Goal: Information Seeking & Learning: Learn about a topic

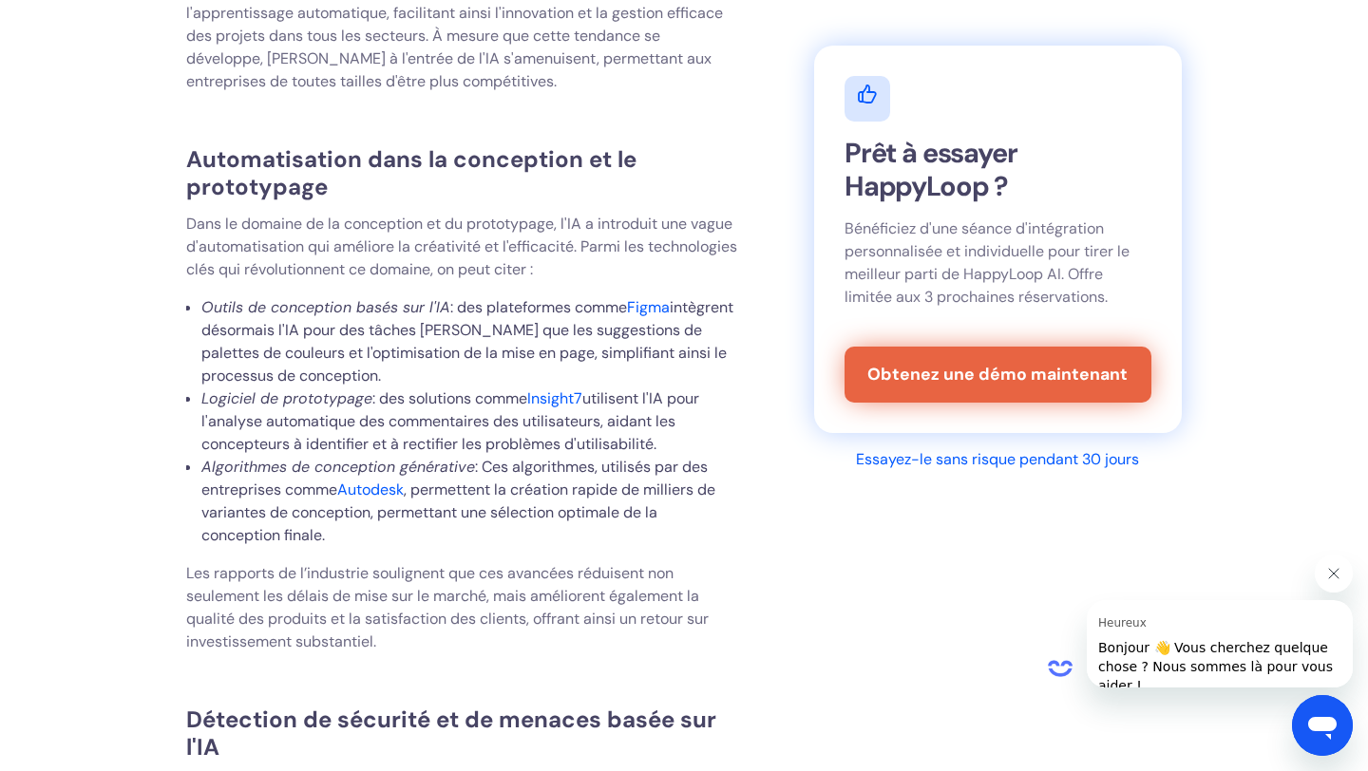
scroll to position [6707, 0]
click at [569, 387] on font "Insight7" at bounding box center [554, 397] width 55 height 20
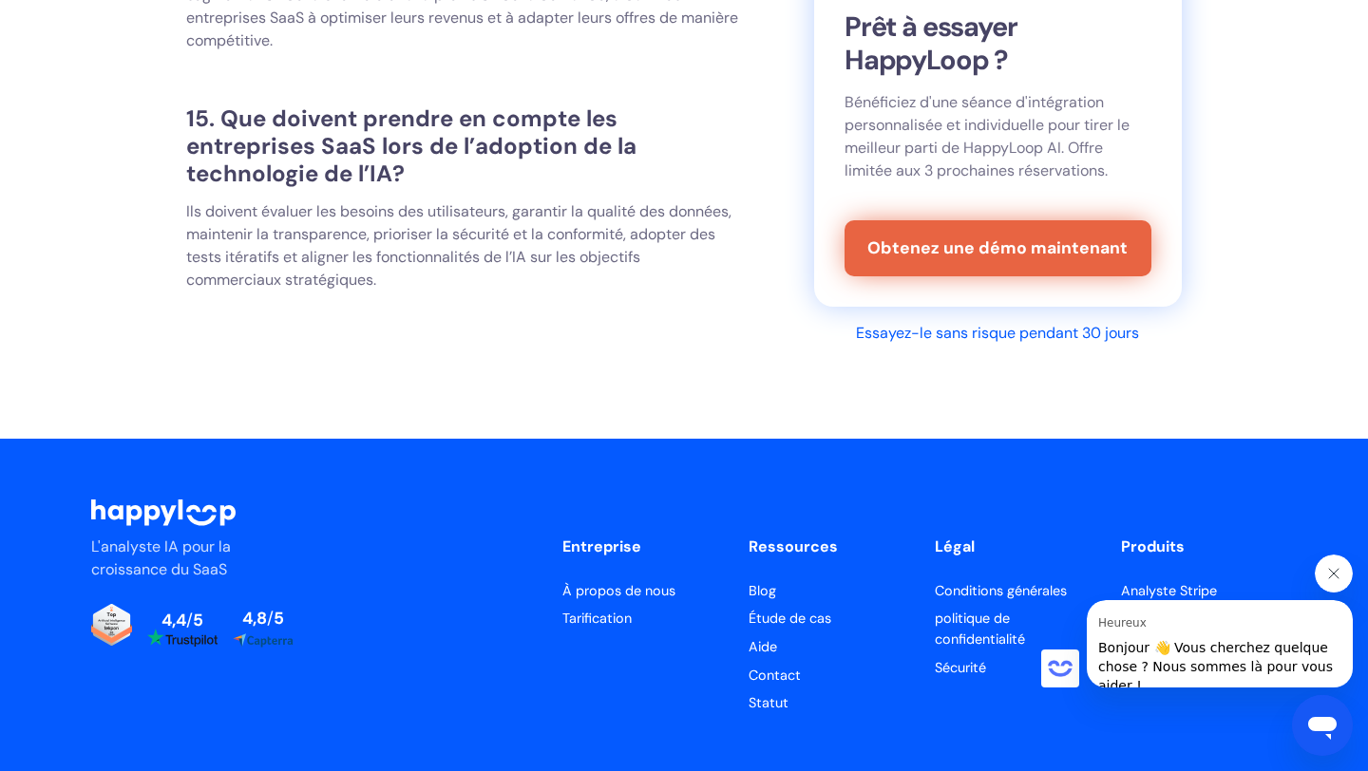
scroll to position [20920, 0]
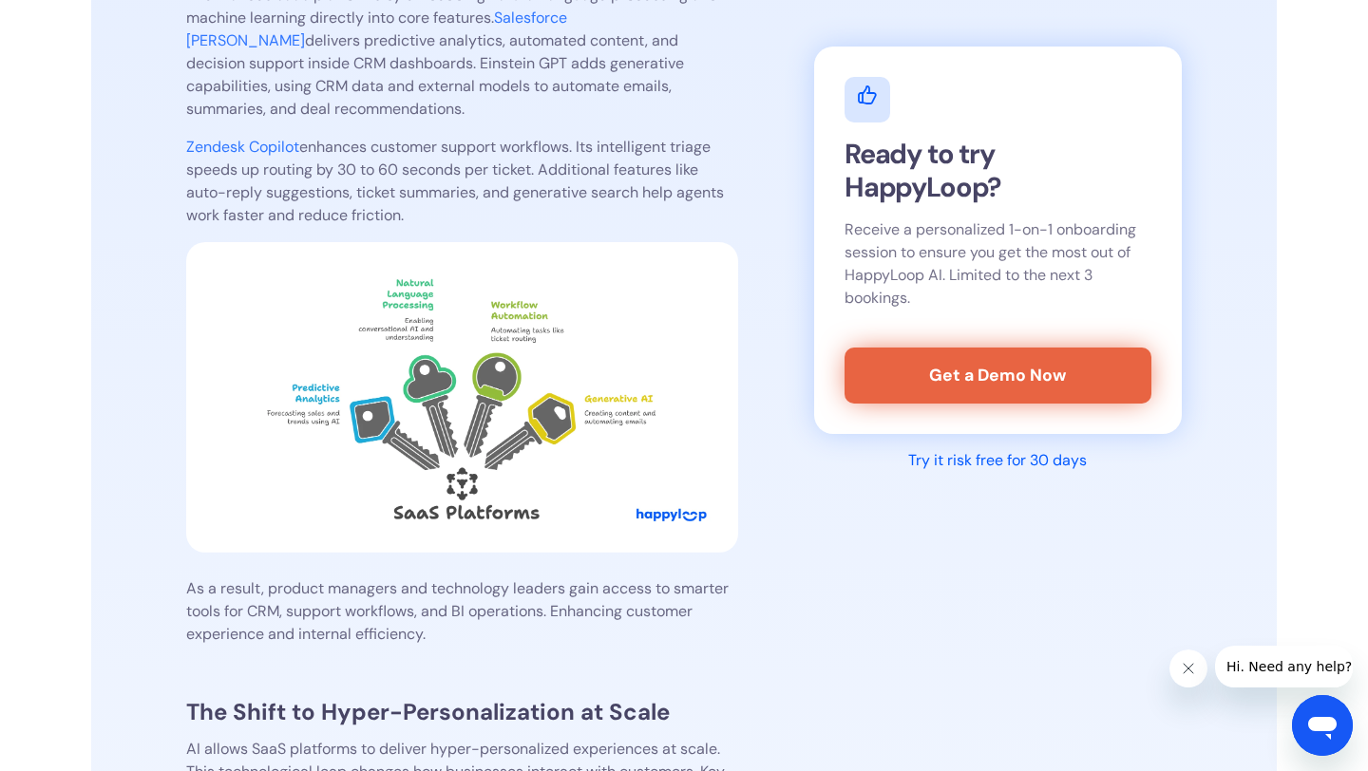
scroll to position [2349, 0]
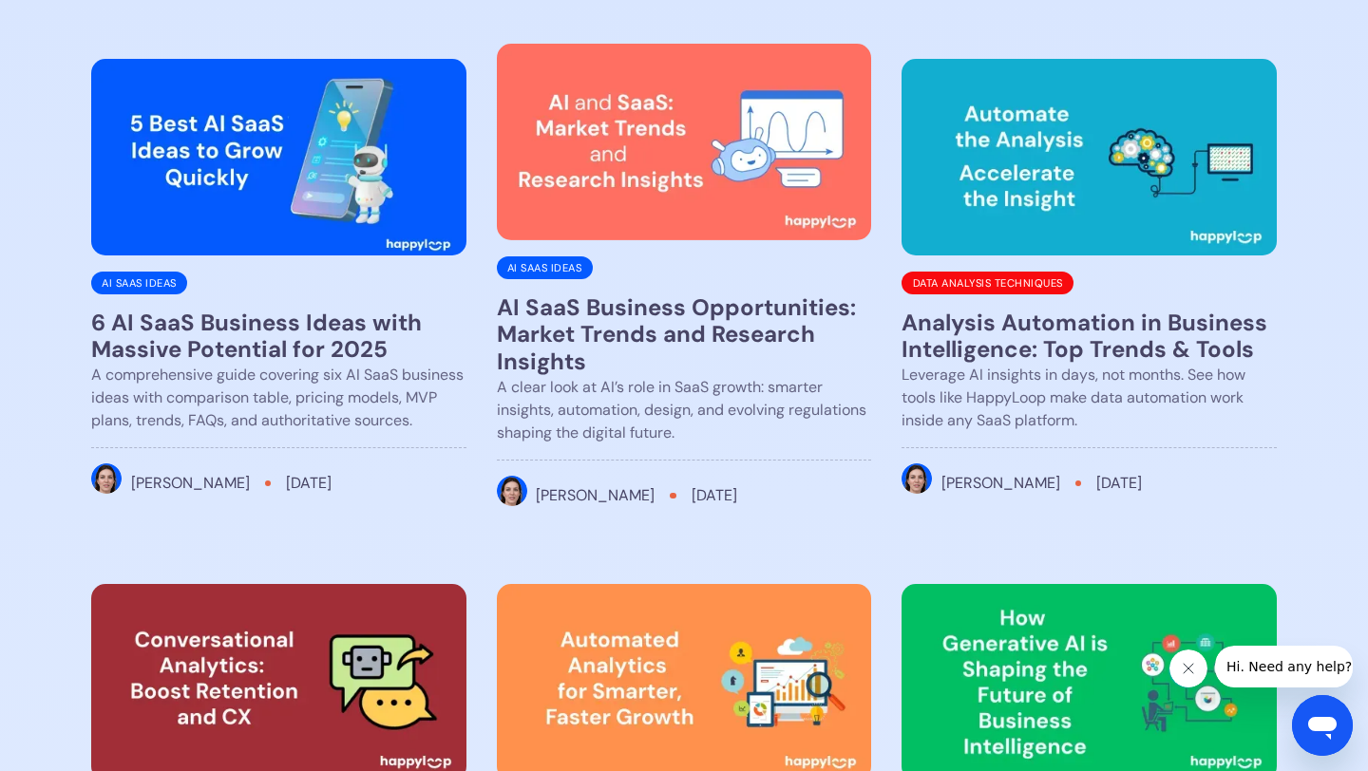
scroll to position [361, 0]
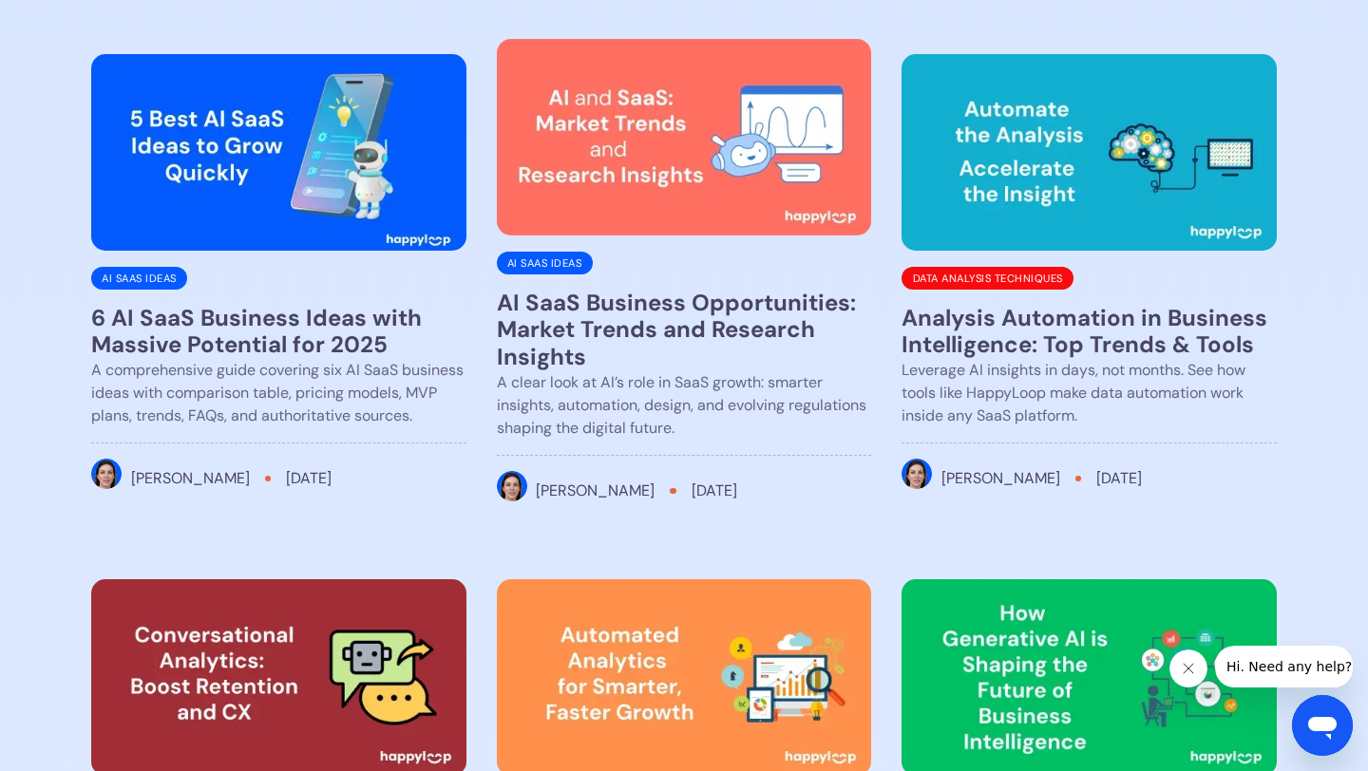
click at [628, 306] on h3 "AI SaaS Business Opportunities: Market Trends and Research Insights" at bounding box center [684, 331] width 375 height 82
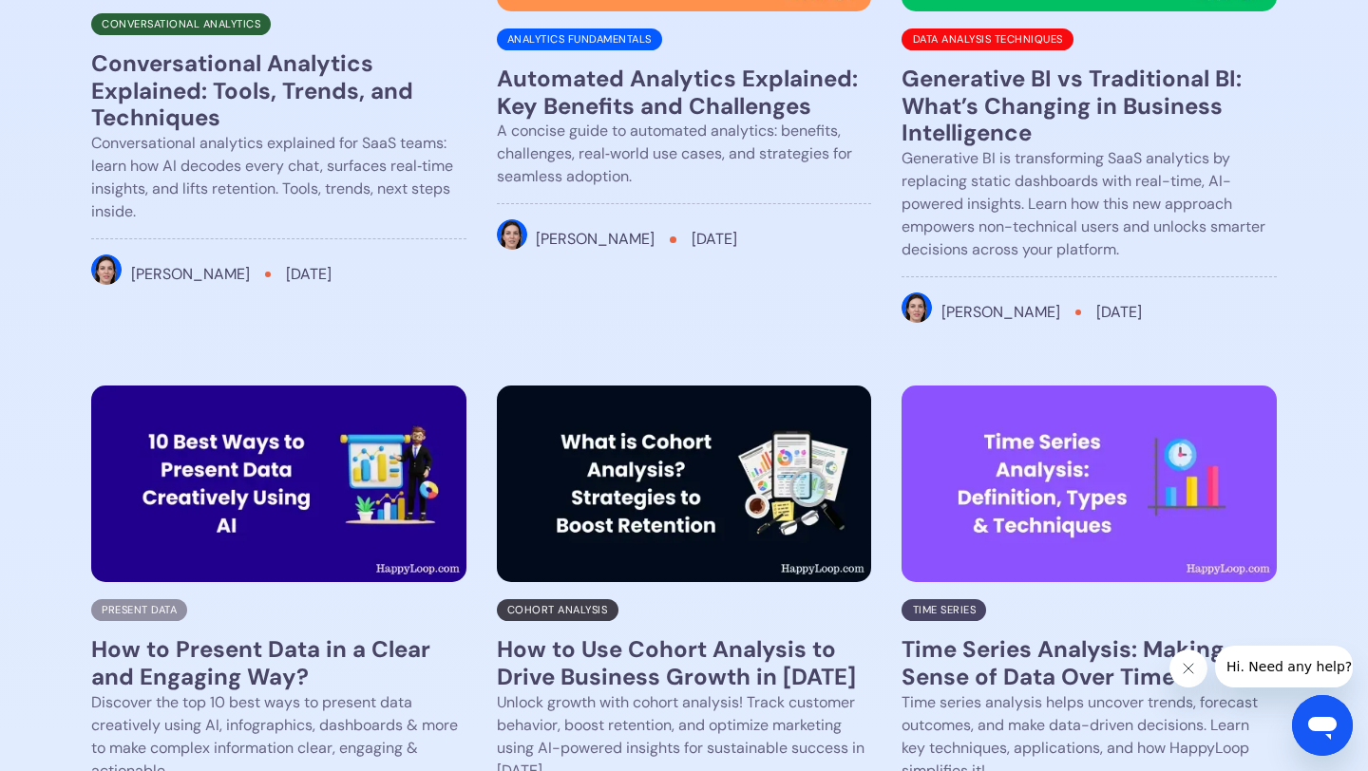
scroll to position [928, 0]
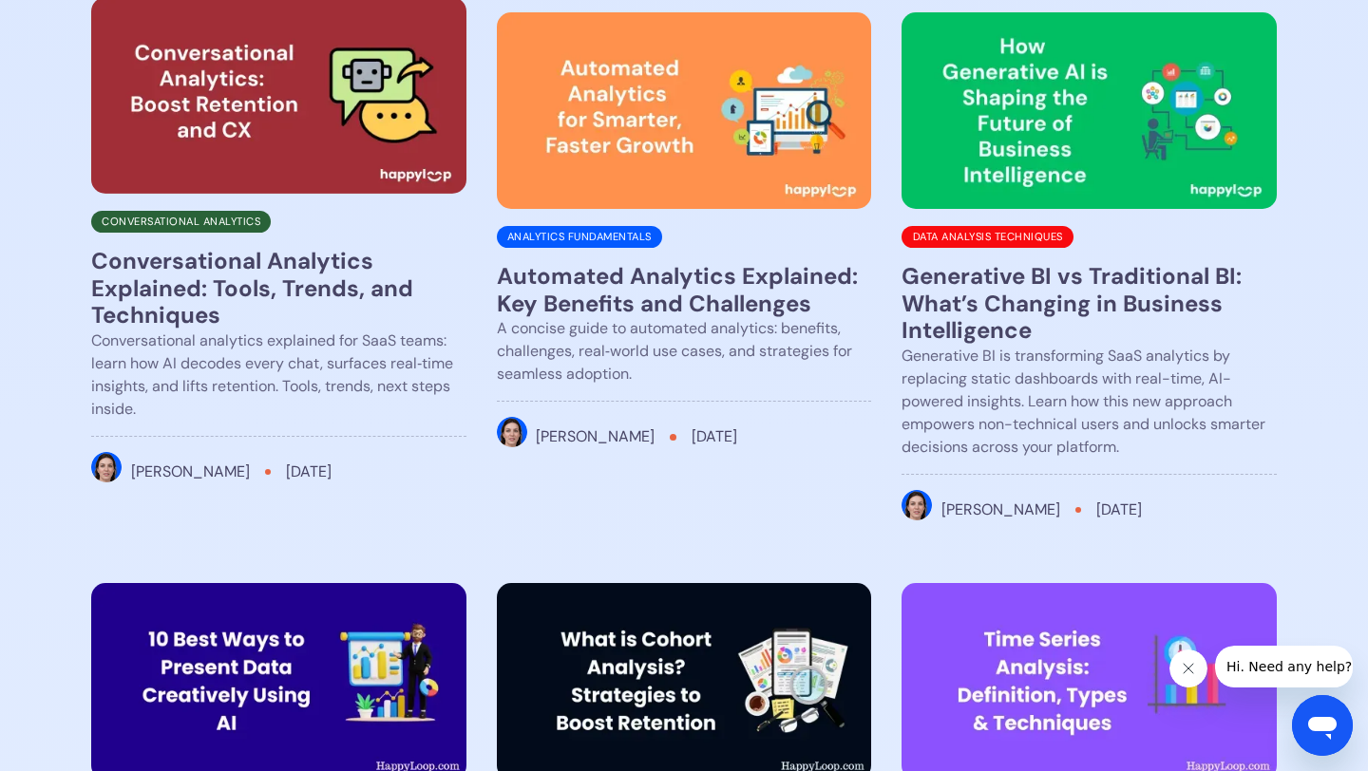
click at [297, 275] on h3 "Conversational Analytics Explained: Tools, Trends, and Techniques" at bounding box center [278, 289] width 375 height 82
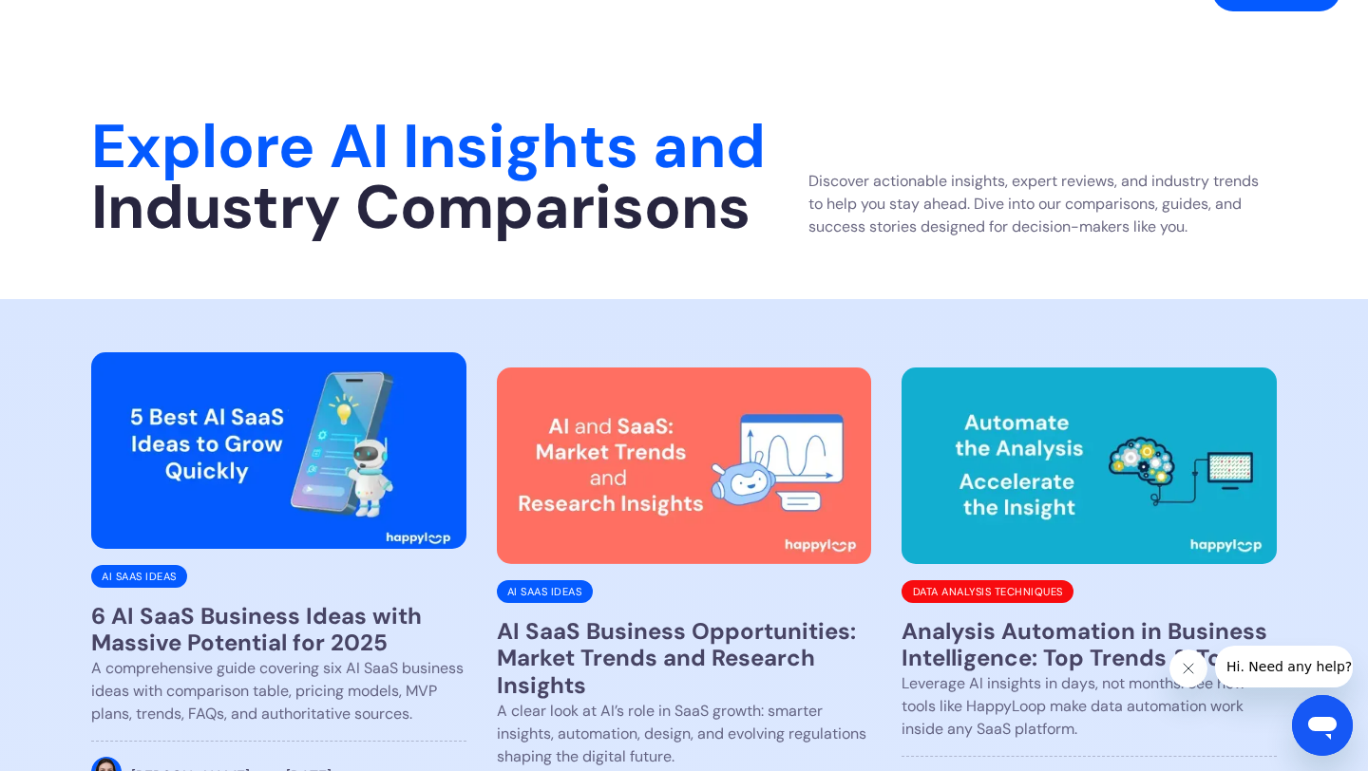
scroll to position [172, 0]
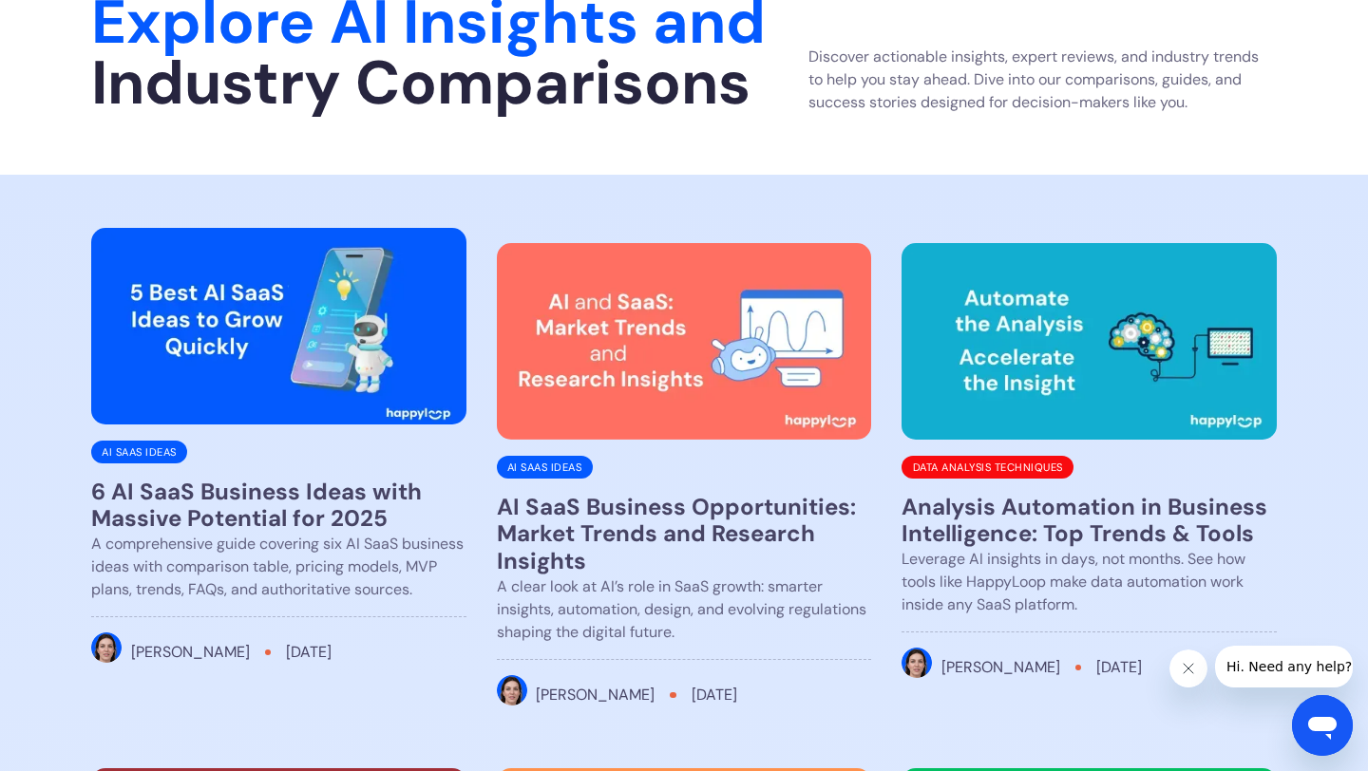
click at [279, 493] on h3 "6 AI SaaS Business Ideas with Massive Potential for 2025" at bounding box center [278, 506] width 375 height 55
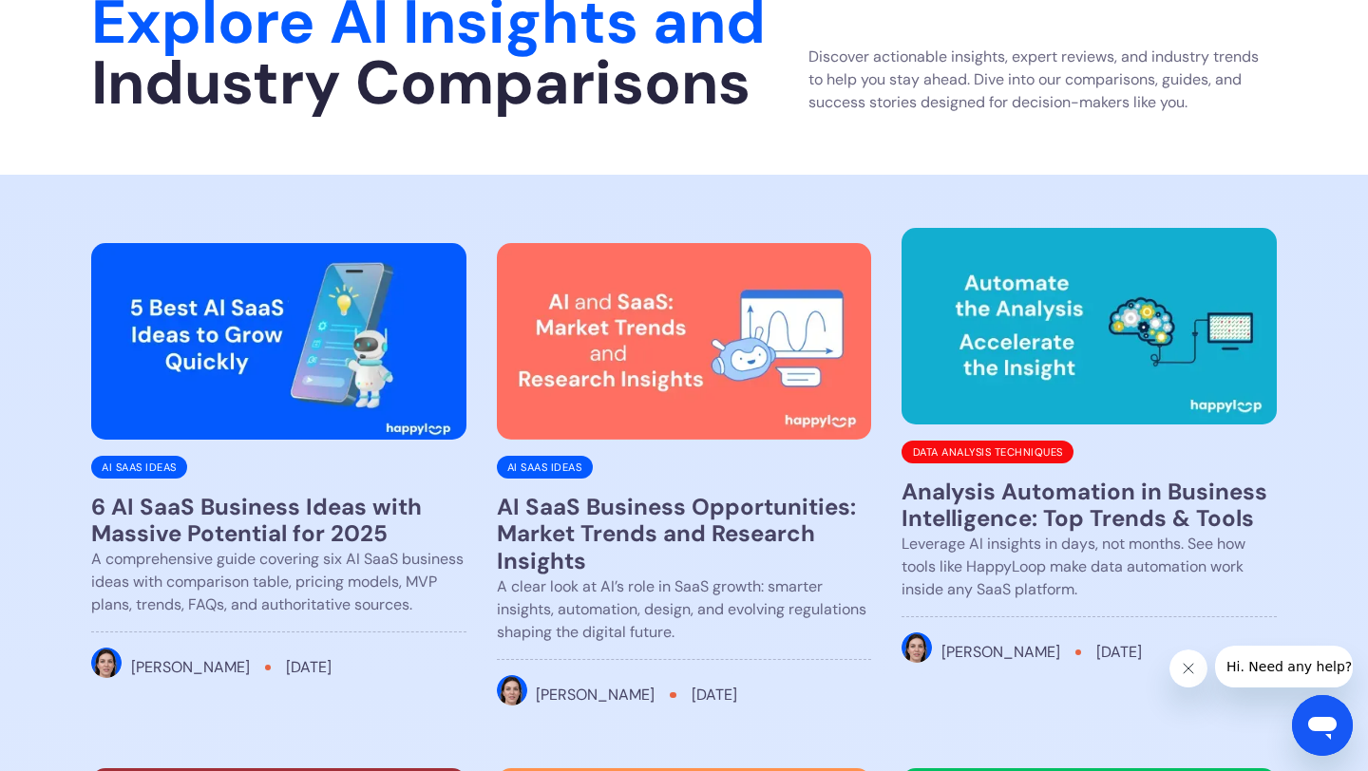
click at [994, 506] on h3 "Analysis Automation in Business Intelligence: Top Trends & Tools" at bounding box center [1088, 506] width 375 height 55
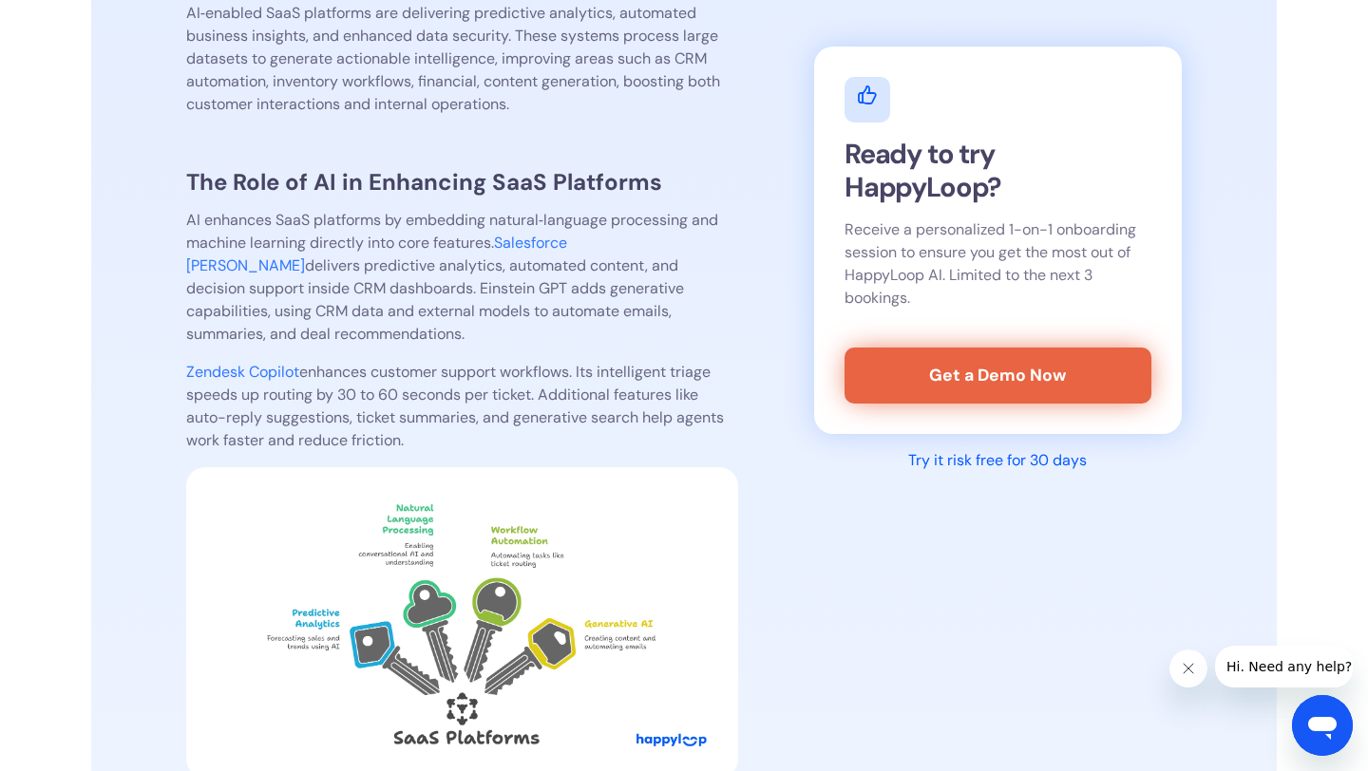
scroll to position [2007, 0]
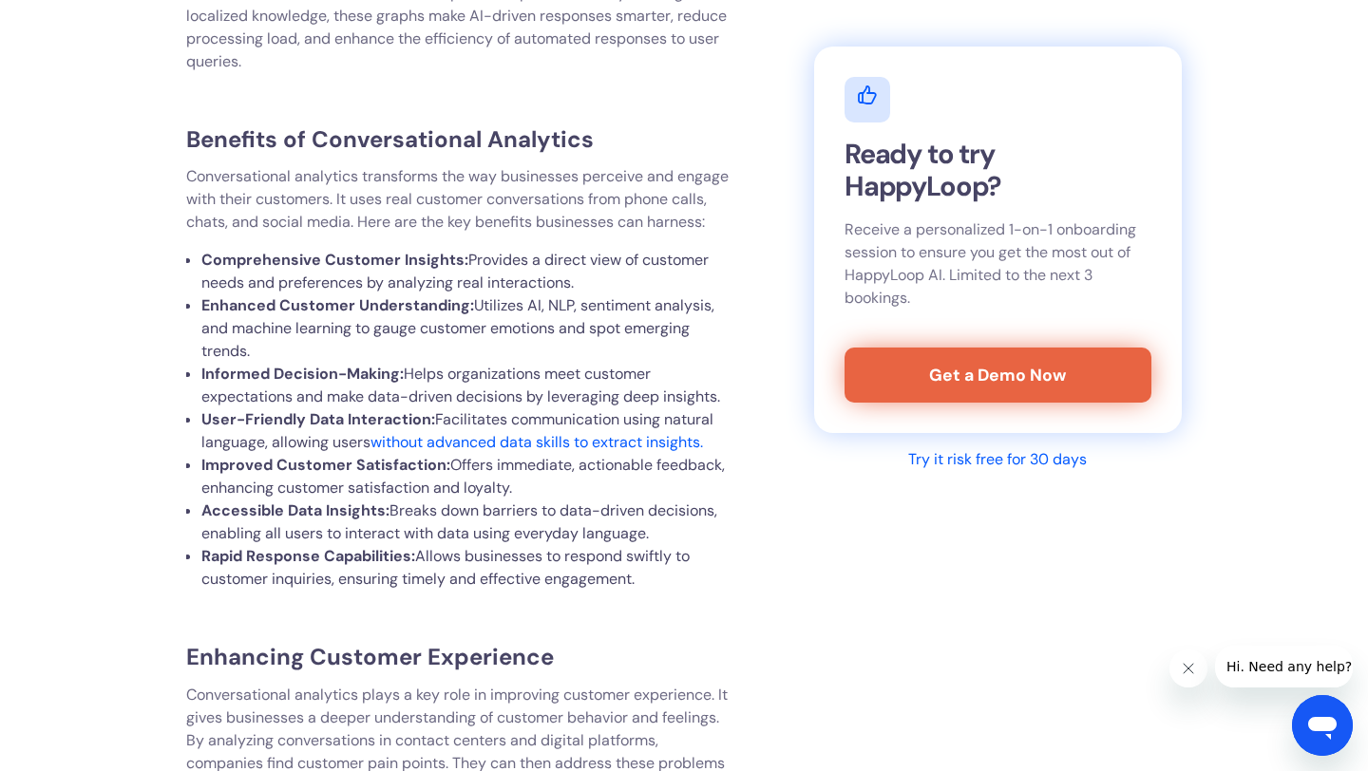
scroll to position [7361, 0]
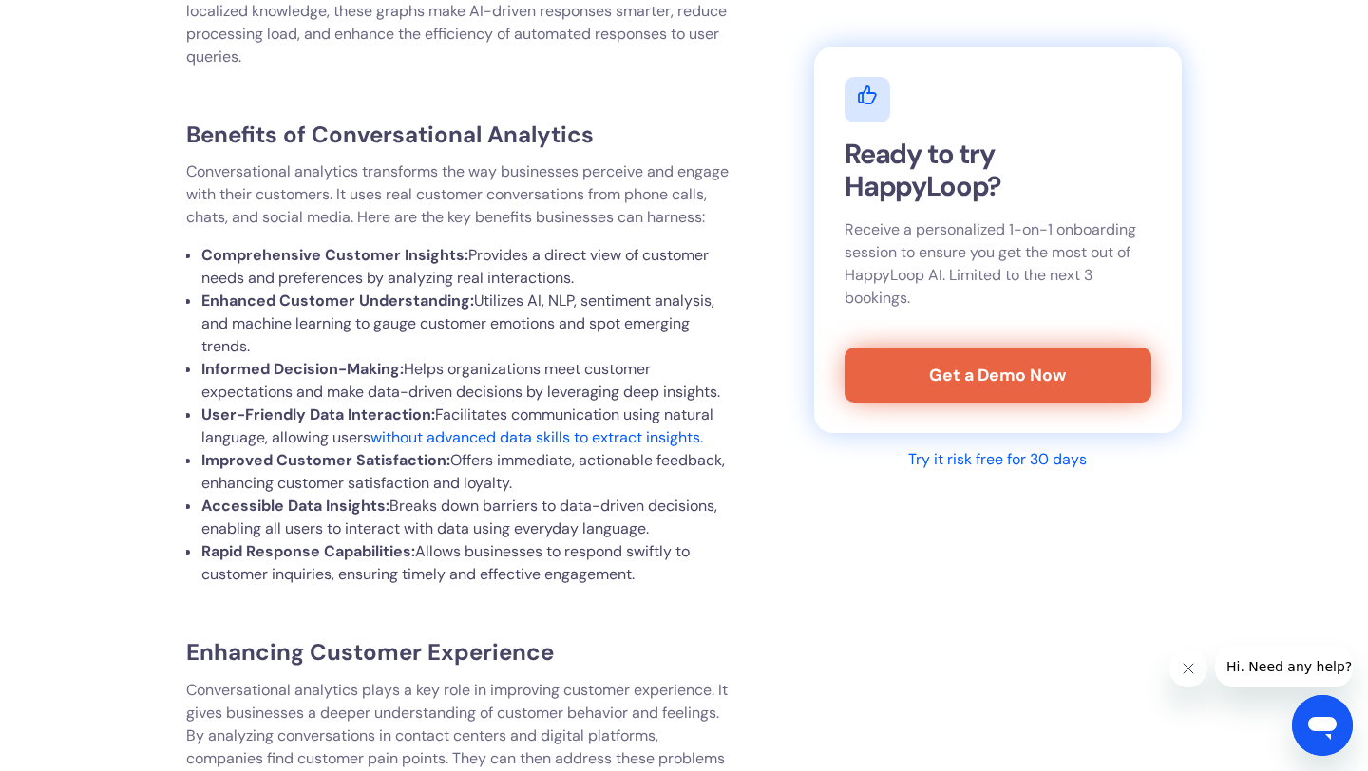
click at [556, 427] on link "without advanced data skills to extract insights." at bounding box center [536, 437] width 332 height 20
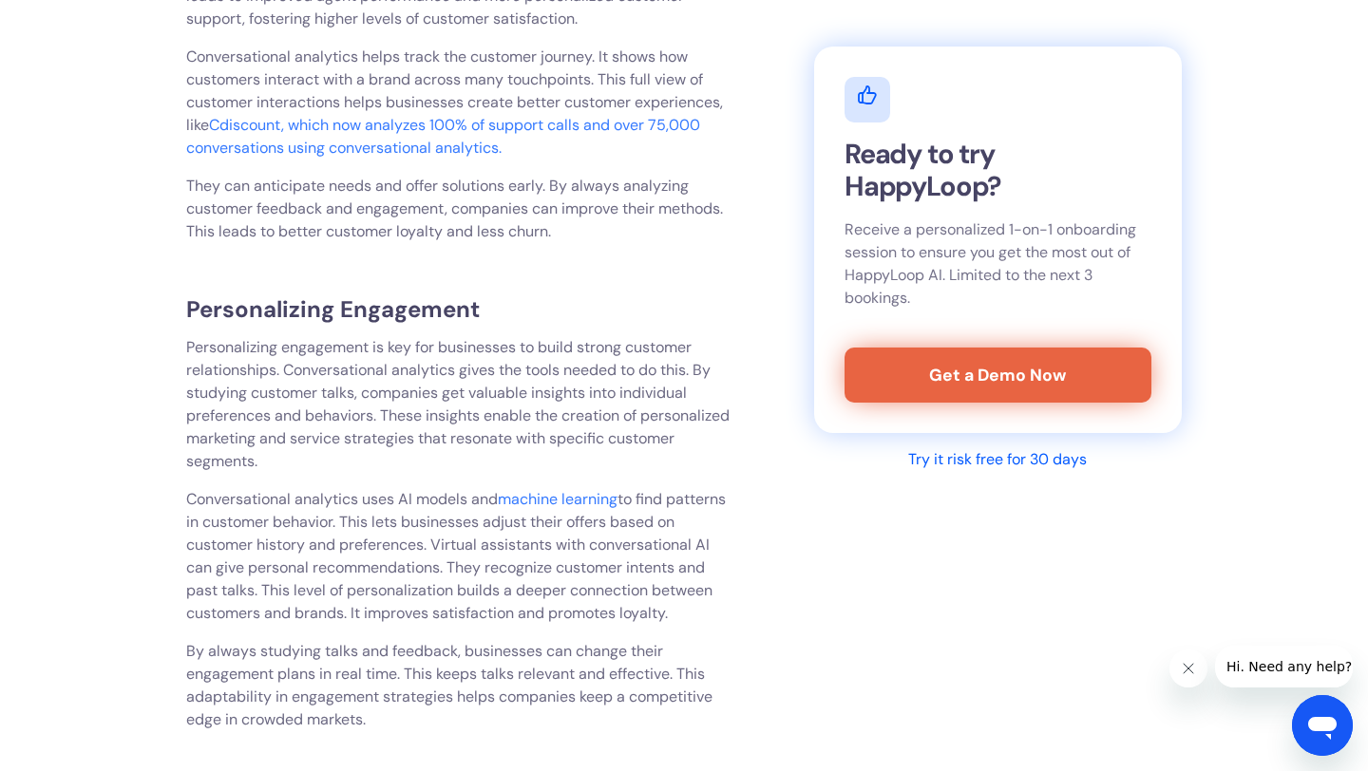
scroll to position [8195, 0]
click at [478, 119] on link "Cdiscount, which now analyzes 100% of support calls and over 75,000 conversatio…" at bounding box center [443, 133] width 514 height 43
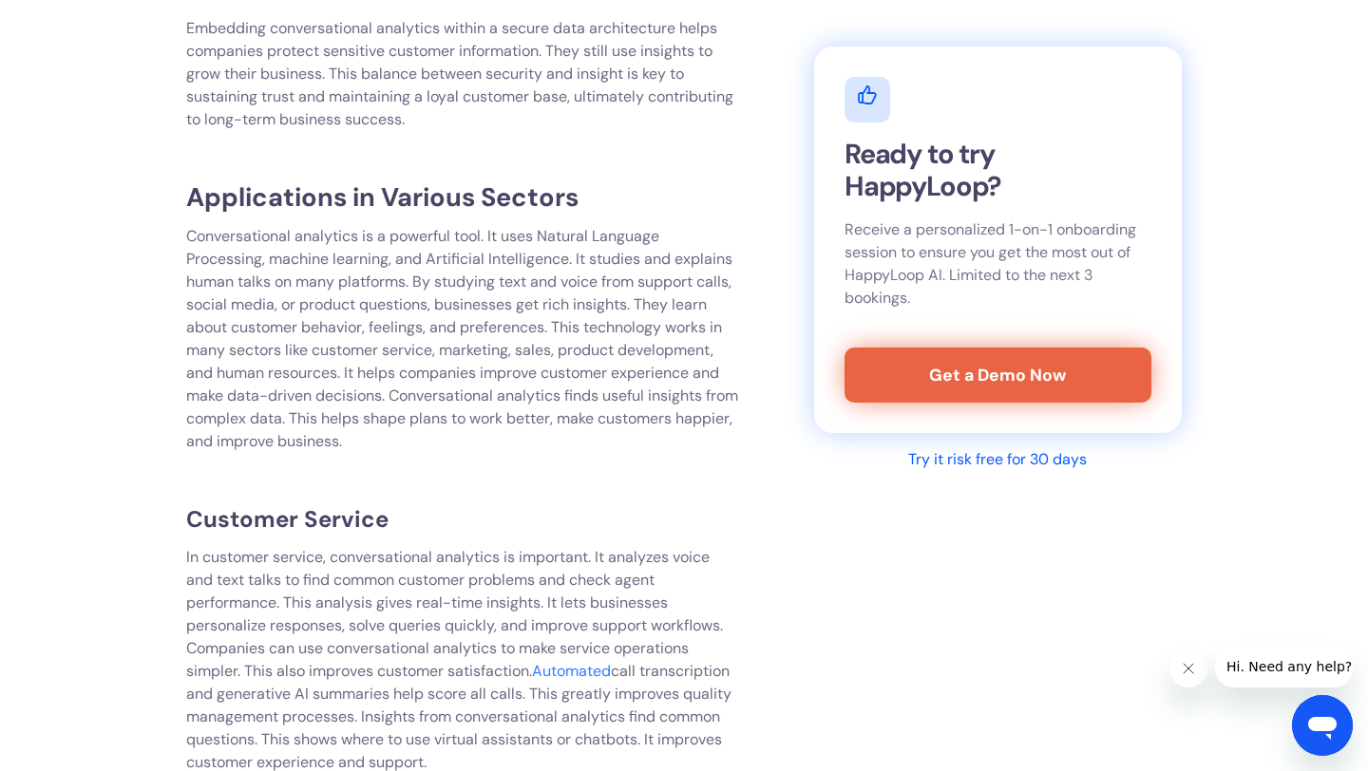
scroll to position [9281, 0]
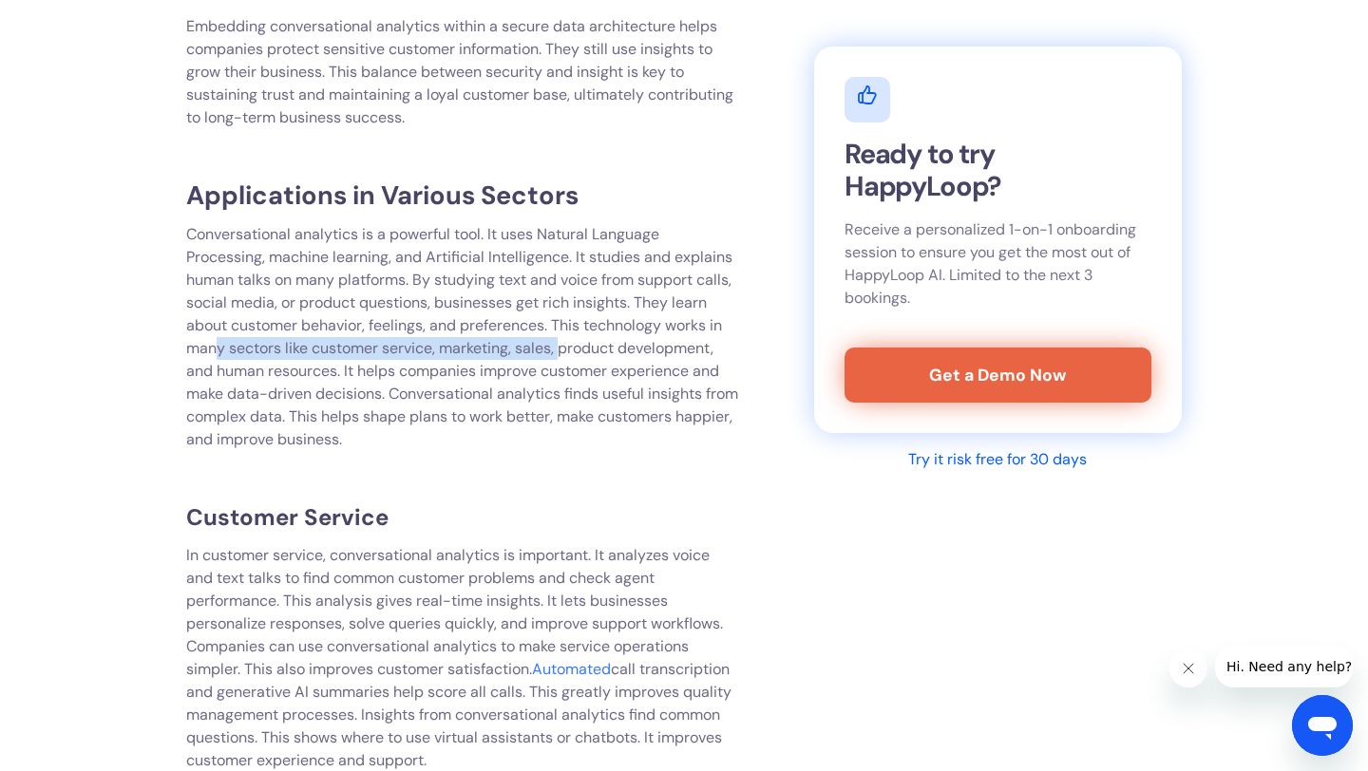
drag, startPoint x: 219, startPoint y: 327, endPoint x: 561, endPoint y: 330, distance: 341.9
click at [561, 329] on p "Conversational analytics is a powerful tool. It uses Natural Language Processin…" at bounding box center [462, 337] width 552 height 228
click at [561, 330] on p "Conversational analytics is a powerful tool. It uses Natural Language Processin…" at bounding box center [462, 337] width 552 height 228
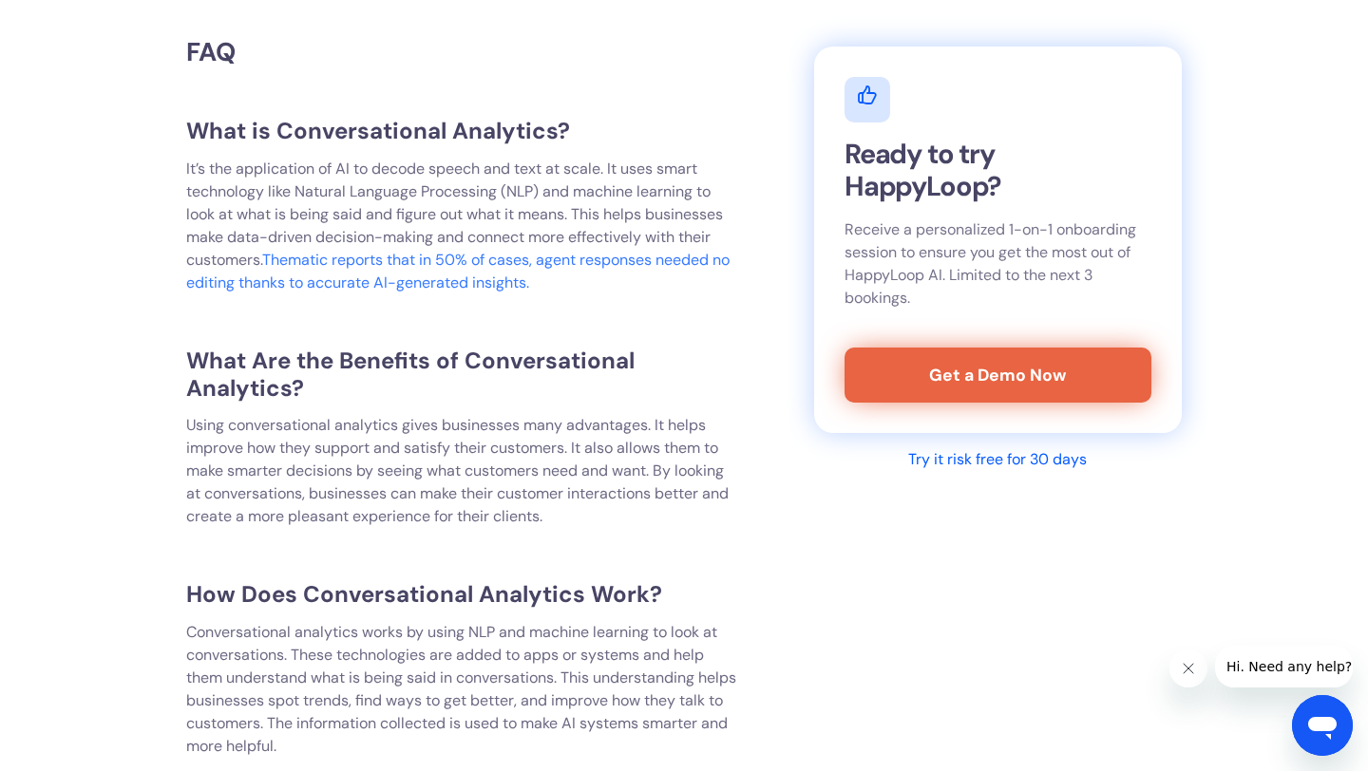
scroll to position [14962, 0]
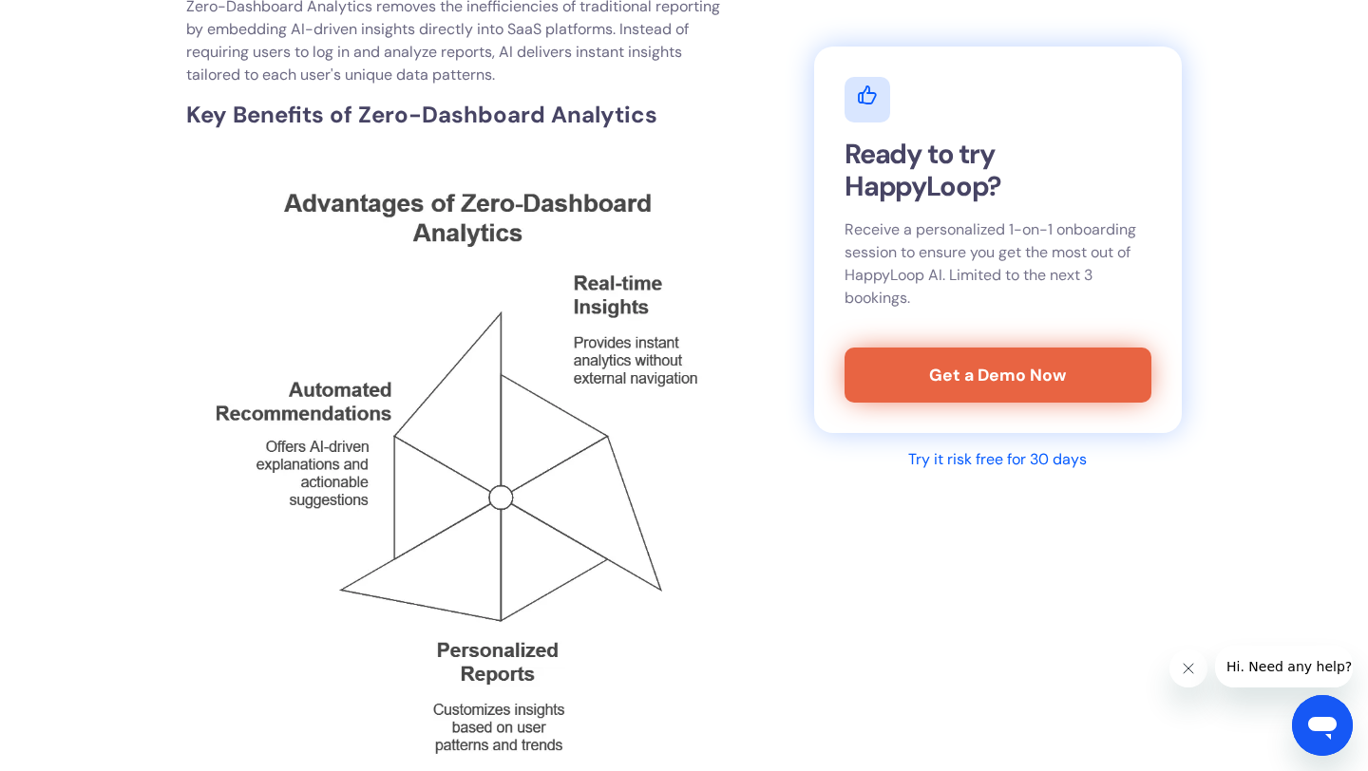
scroll to position [1740, 0]
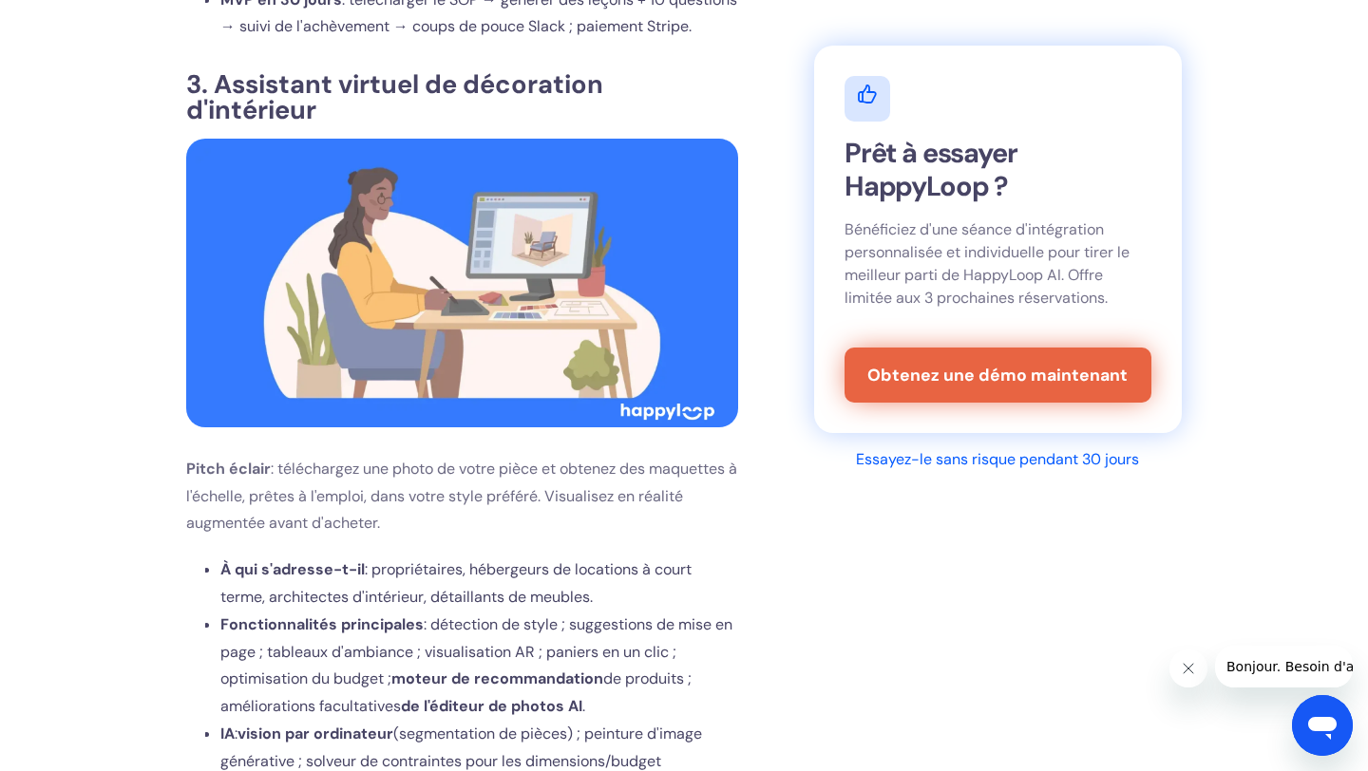
scroll to position [5986, 0]
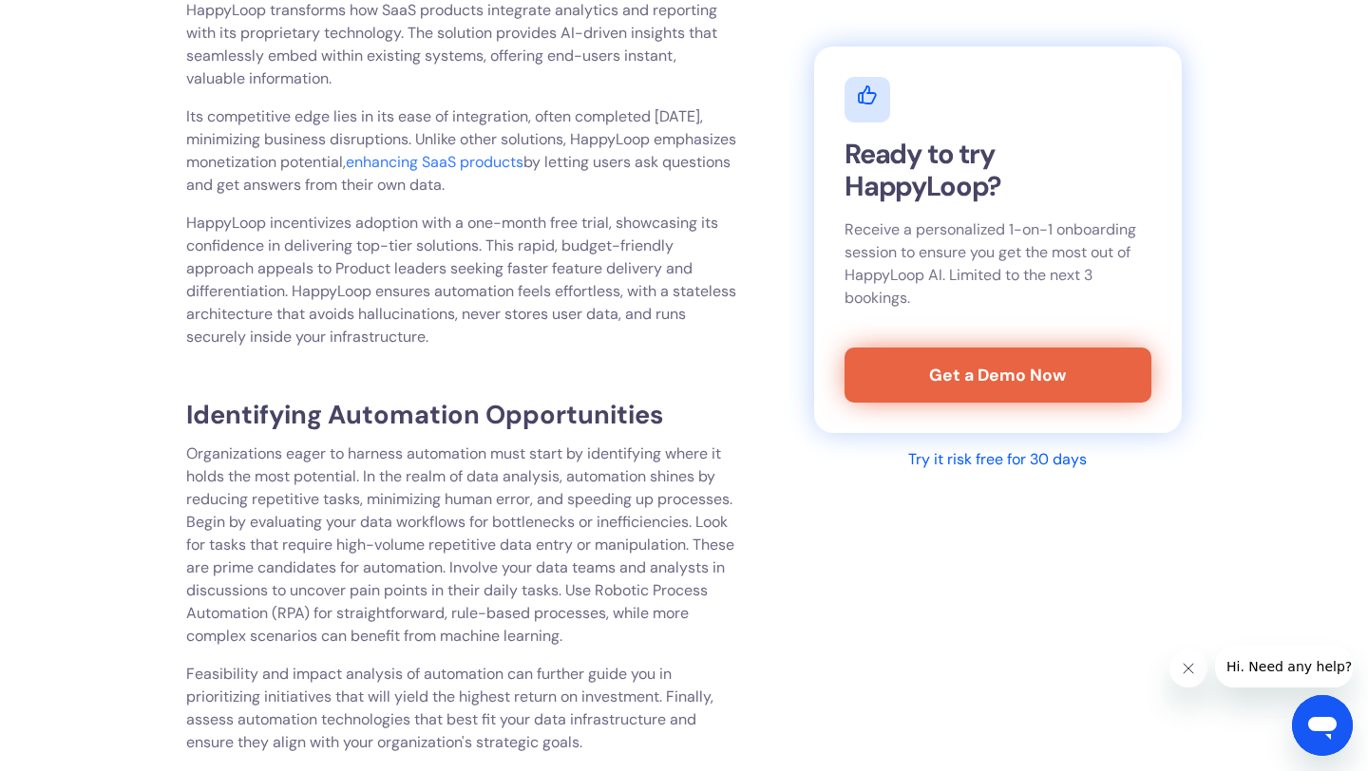
scroll to position [6168, 0]
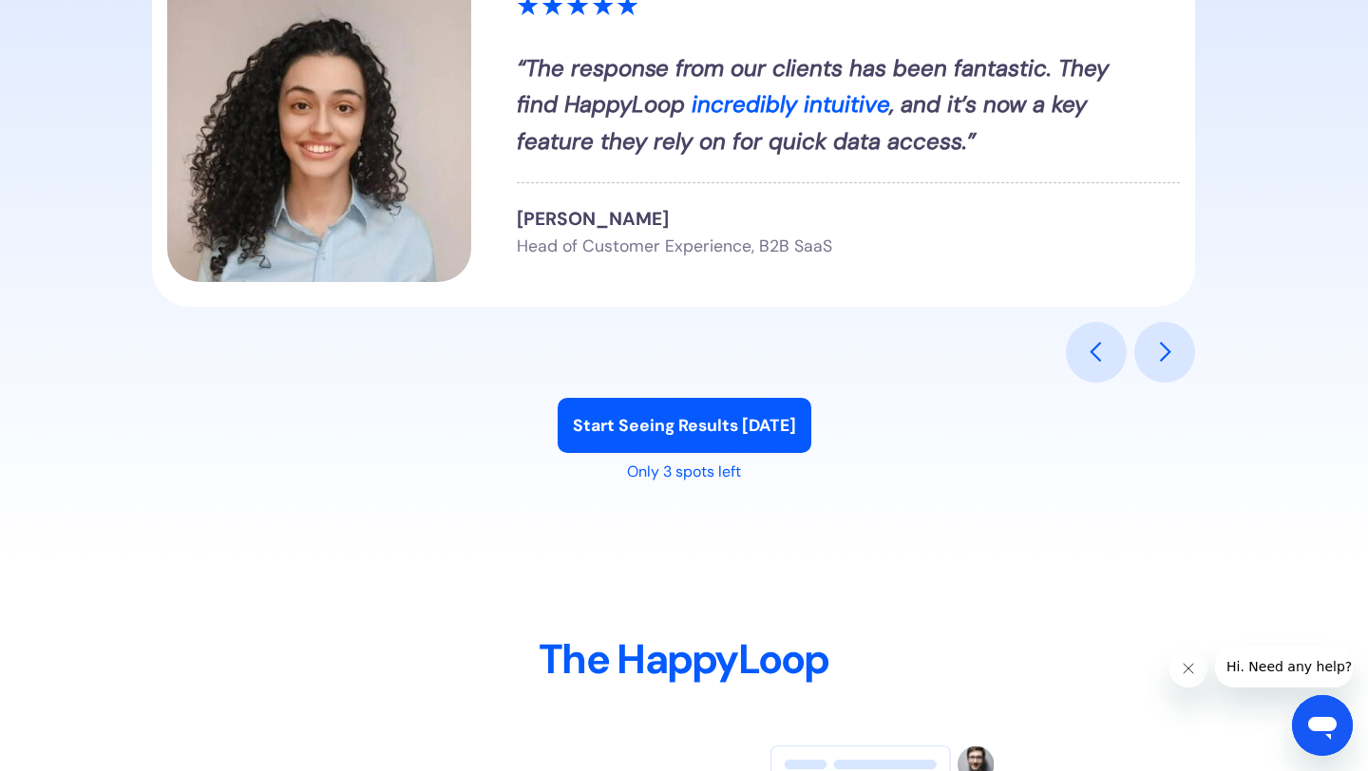
scroll to position [2449, 0]
